Goal: Contribute content: Contribute content

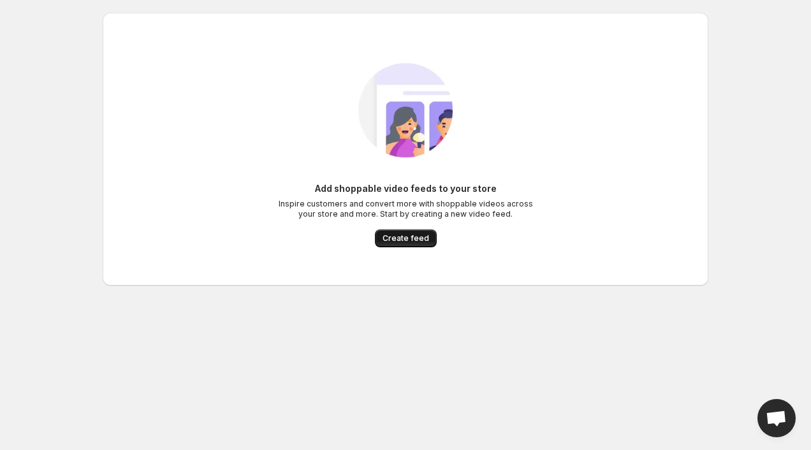
click at [423, 236] on span "Create feed" at bounding box center [406, 238] width 47 height 10
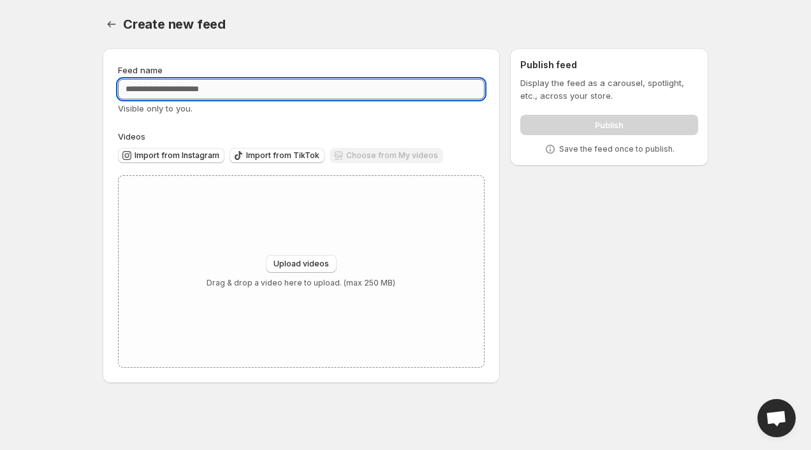
click at [272, 92] on input "Feed name" at bounding box center [301, 89] width 367 height 20
type input "**********"
click at [193, 160] on span "Import from Instagram" at bounding box center [177, 155] width 85 height 10
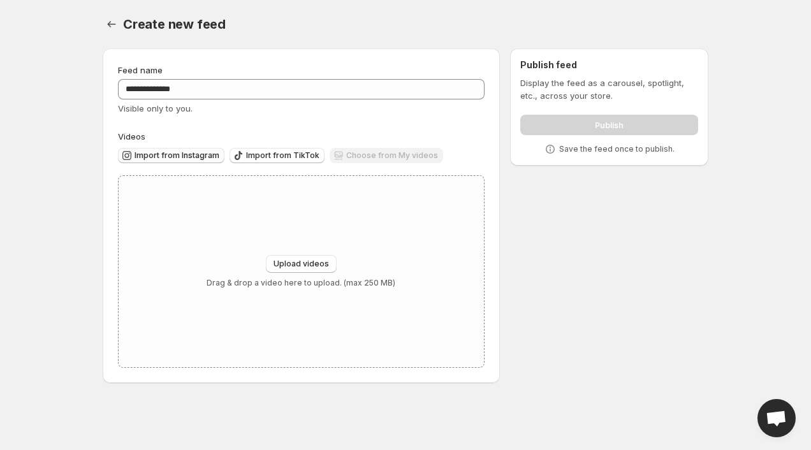
click at [199, 153] on span "Import from Instagram" at bounding box center [177, 155] width 85 height 10
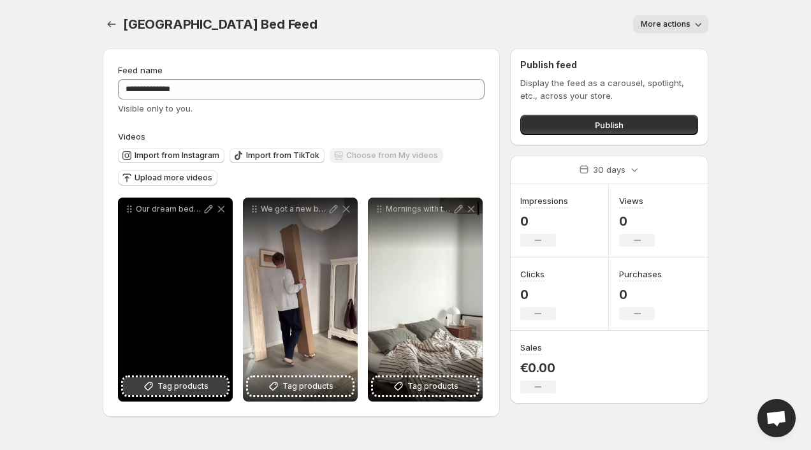
click at [180, 386] on span "Tag products" at bounding box center [183, 386] width 51 height 13
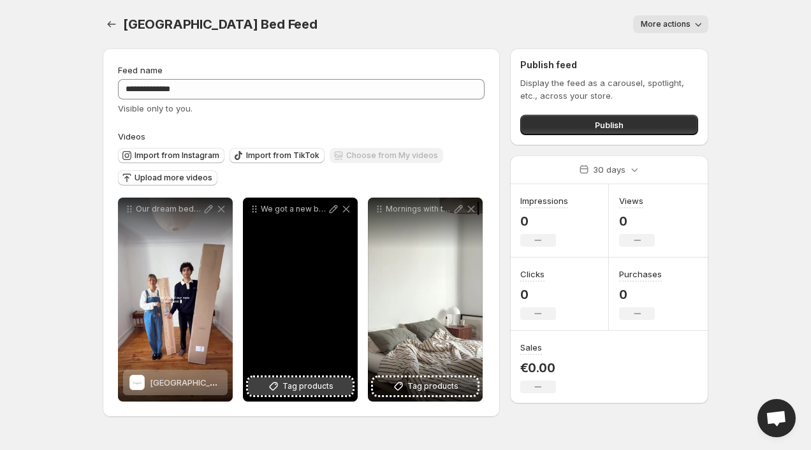
click at [308, 386] on span "Tag products" at bounding box center [308, 386] width 51 height 13
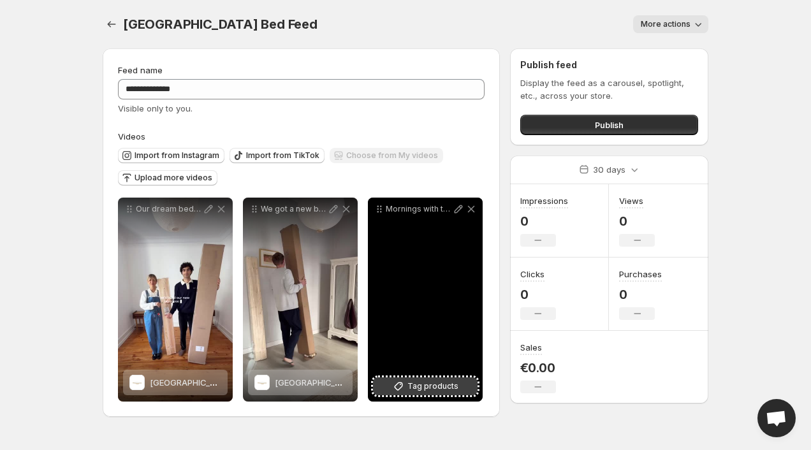
click at [433, 390] on span "Tag products" at bounding box center [432, 386] width 51 height 13
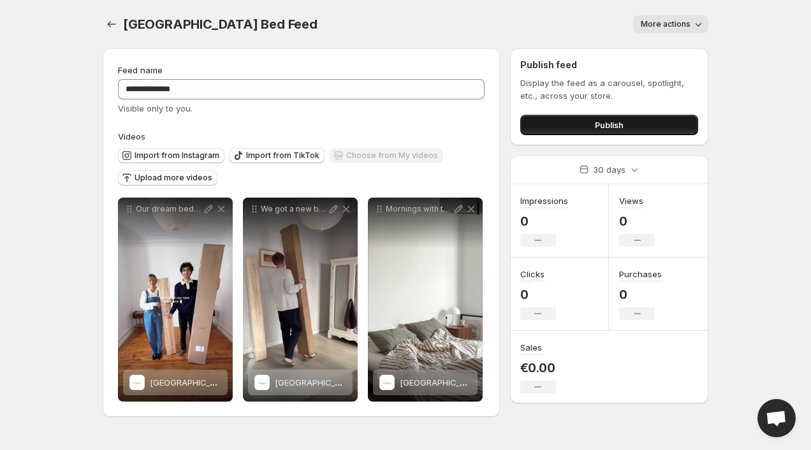
click at [606, 121] on span "Publish" at bounding box center [609, 125] width 29 height 13
